Goal: Check status

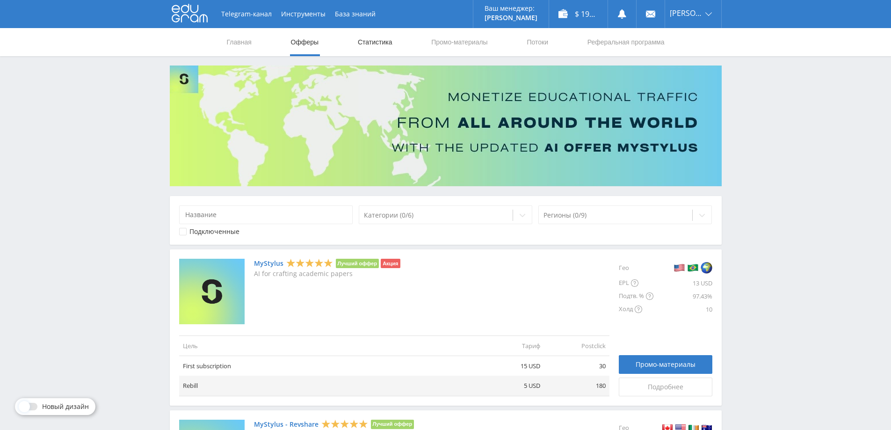
click at [373, 46] on link "Статистика" at bounding box center [375, 42] width 36 height 28
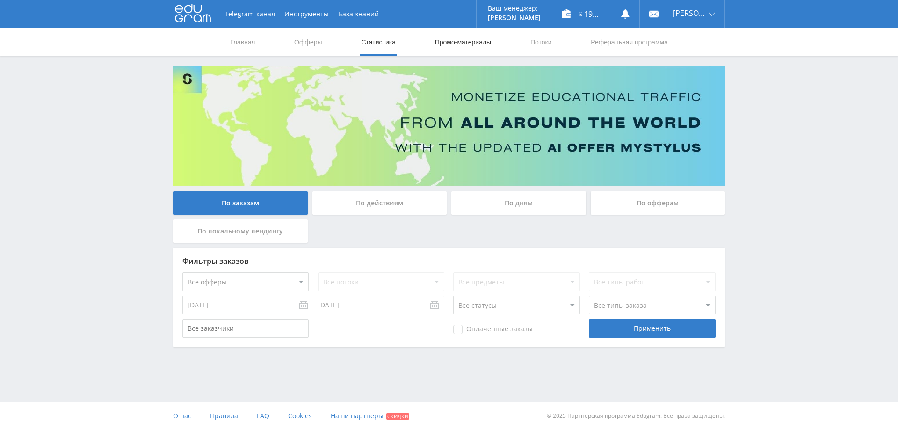
click at [471, 47] on link "Промо-материалы" at bounding box center [463, 42] width 58 height 28
select select "2"
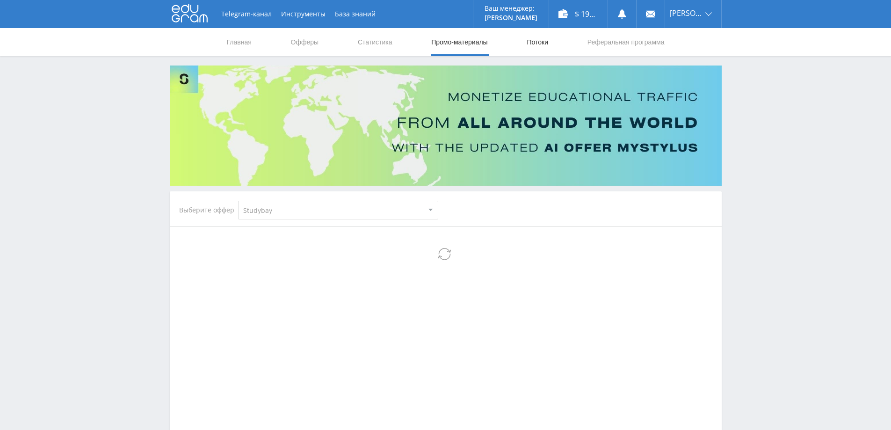
select select "2"
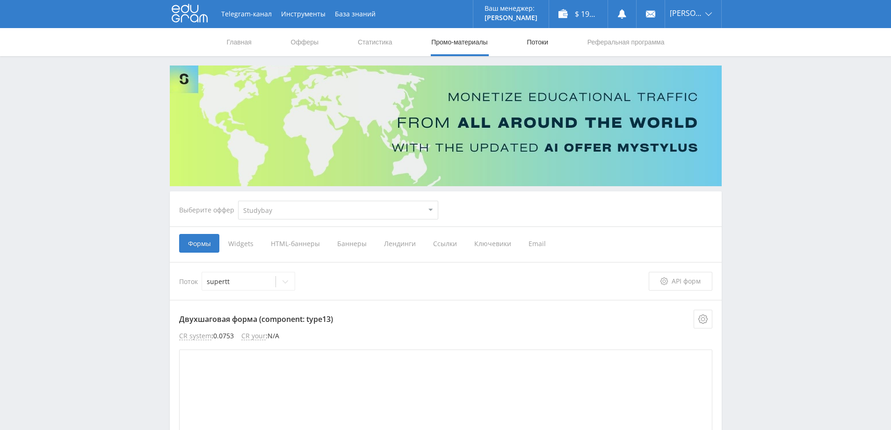
click at [529, 41] on link "Потоки" at bounding box center [536, 42] width 23 height 28
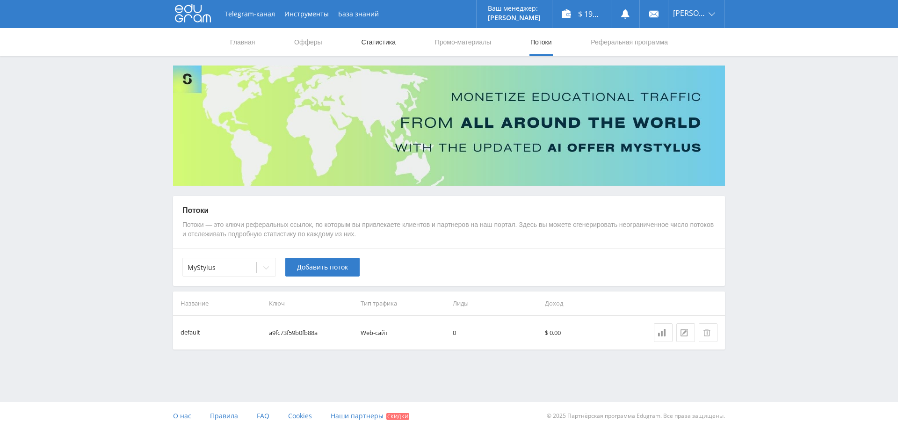
click at [371, 41] on link "Статистика" at bounding box center [378, 42] width 36 height 28
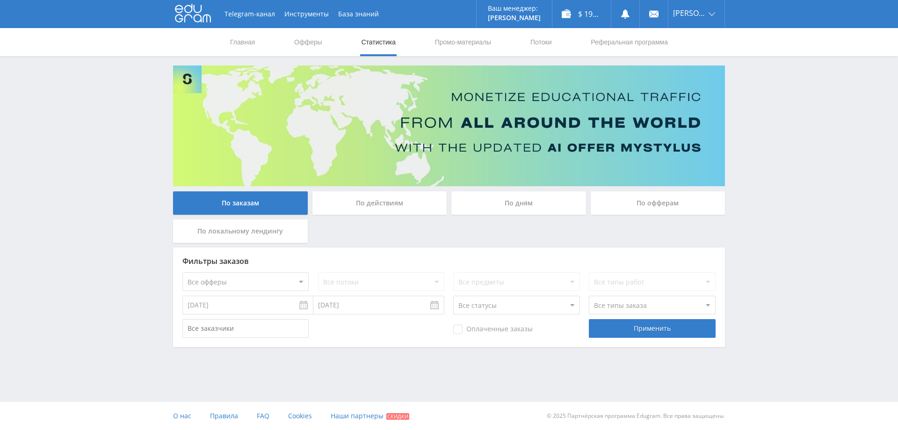
click at [502, 208] on div "По дням" at bounding box center [518, 202] width 135 height 23
click at [0, 0] on input "По дням" at bounding box center [0, 0] width 0 height 0
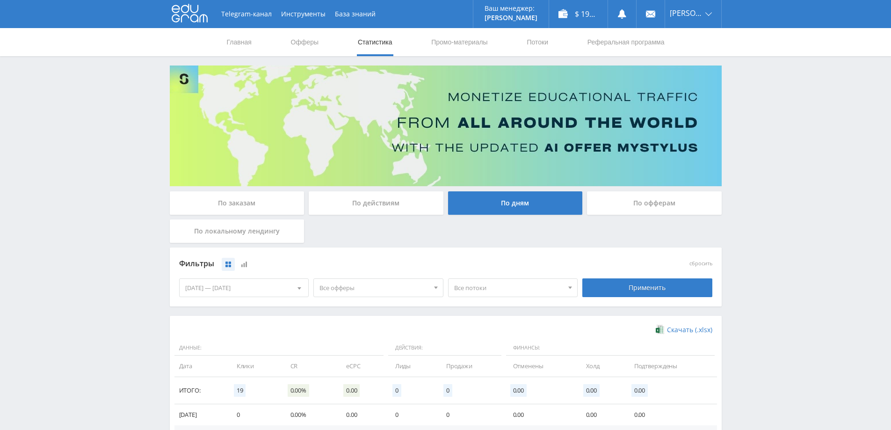
scroll to position [94, 0]
